Goal: Participate in discussion: Engage in conversation with other users on a specific topic

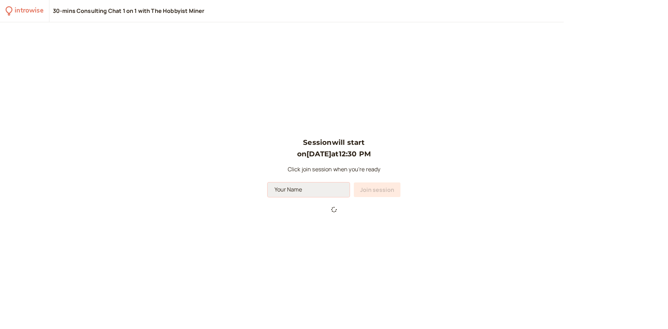
click at [309, 192] on input at bounding box center [309, 189] width 82 height 15
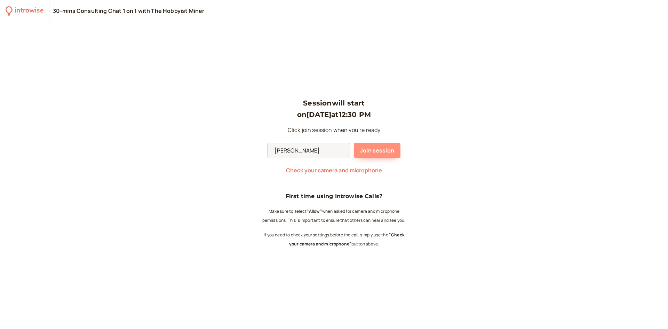
type input "[PERSON_NAME]"
click at [380, 151] on span "Join session" at bounding box center [377, 151] width 34 height 8
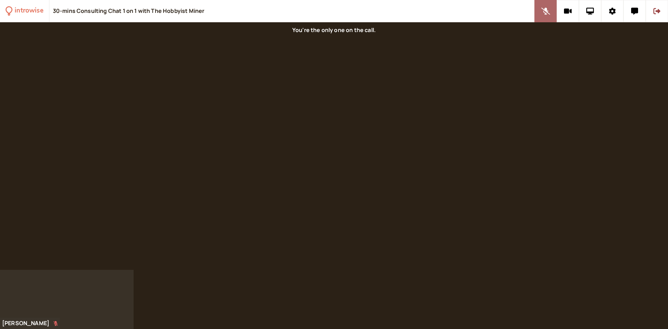
click at [548, 13] on icon at bounding box center [546, 11] width 9 height 7
click at [404, 46] on button "Dismiss" at bounding box center [396, 44] width 21 height 6
click at [23, 321] on div at bounding box center [67, 299] width 134 height 59
click at [25, 324] on div at bounding box center [67, 299] width 134 height 59
click at [17, 9] on div "introwise" at bounding box center [29, 11] width 29 height 11
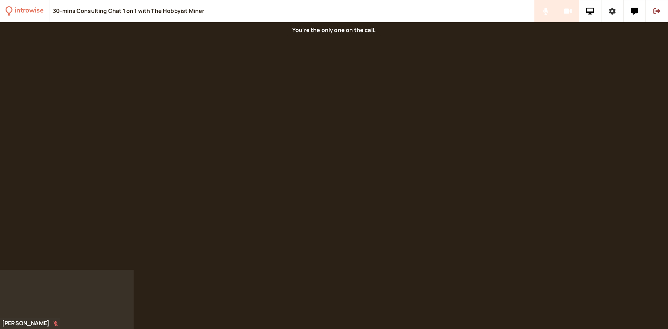
click at [614, 12] on icon at bounding box center [612, 11] width 7 height 7
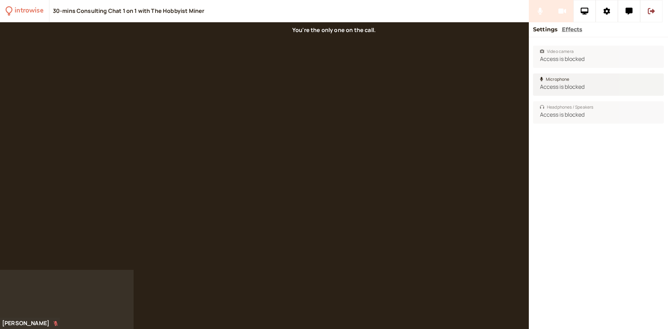
click at [558, 81] on span "Microphone" at bounding box center [555, 79] width 30 height 7
click at [559, 80] on span "Microphone" at bounding box center [555, 79] width 30 height 7
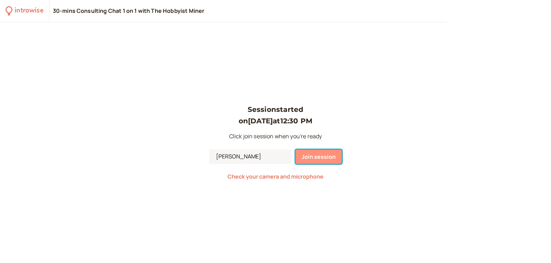
click at [327, 156] on span "Join session" at bounding box center [319, 157] width 34 height 8
